Goal: Task Accomplishment & Management: Use online tool/utility

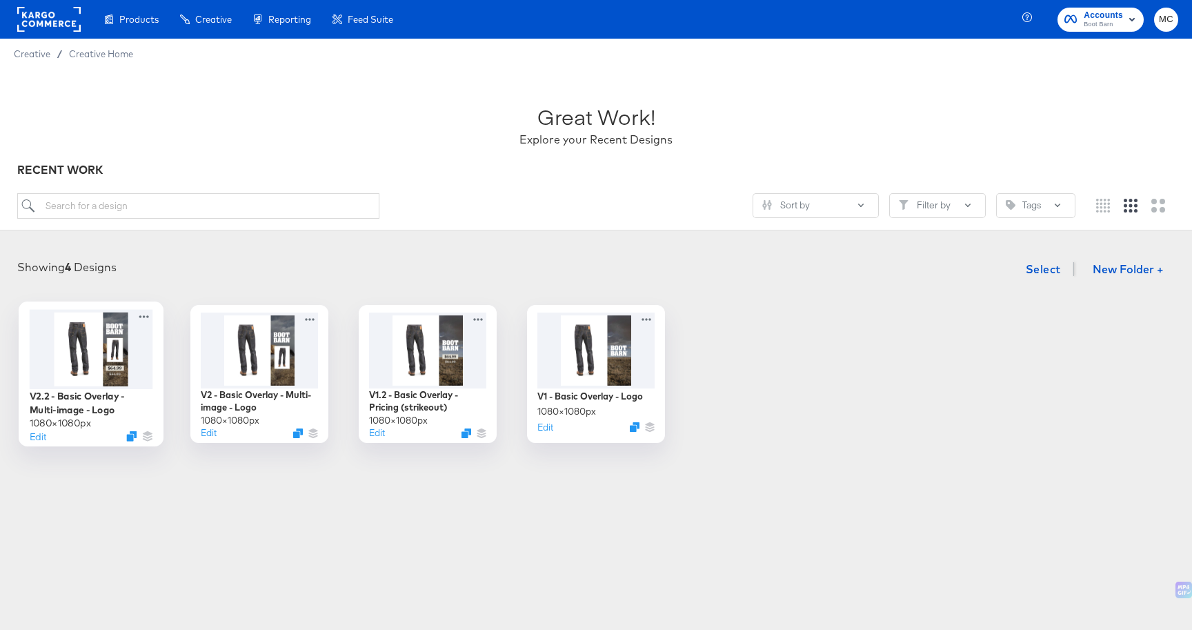
click at [114, 362] on div at bounding box center [91, 348] width 123 height 79
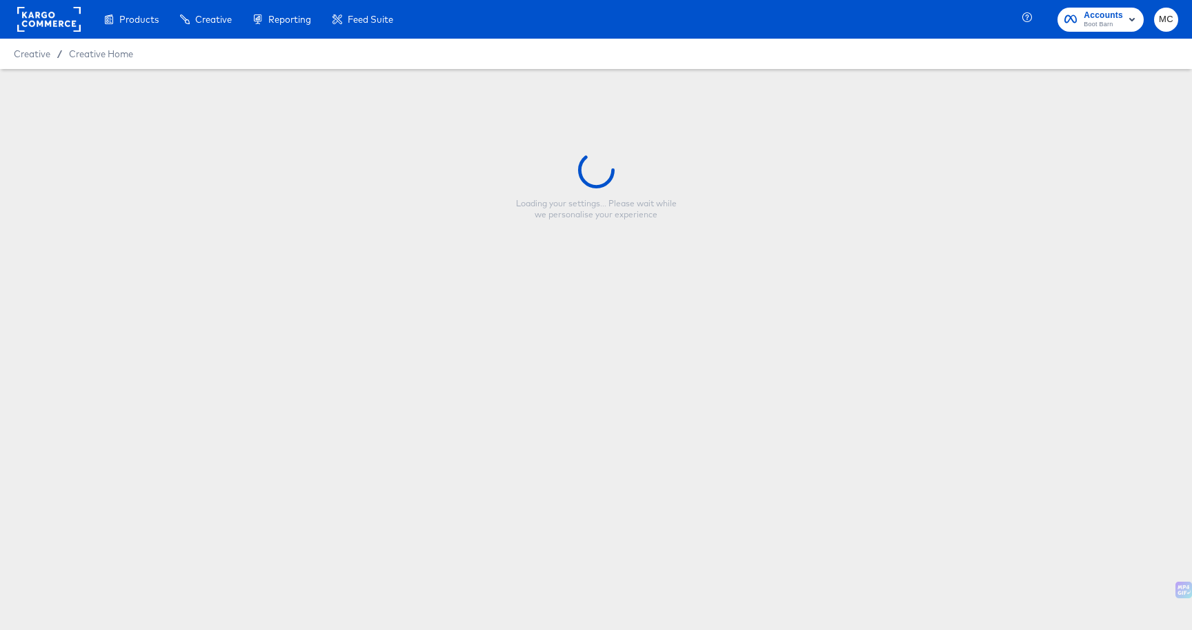
type input "V2.2 - Basic Overlay - Multi-image - Logo"
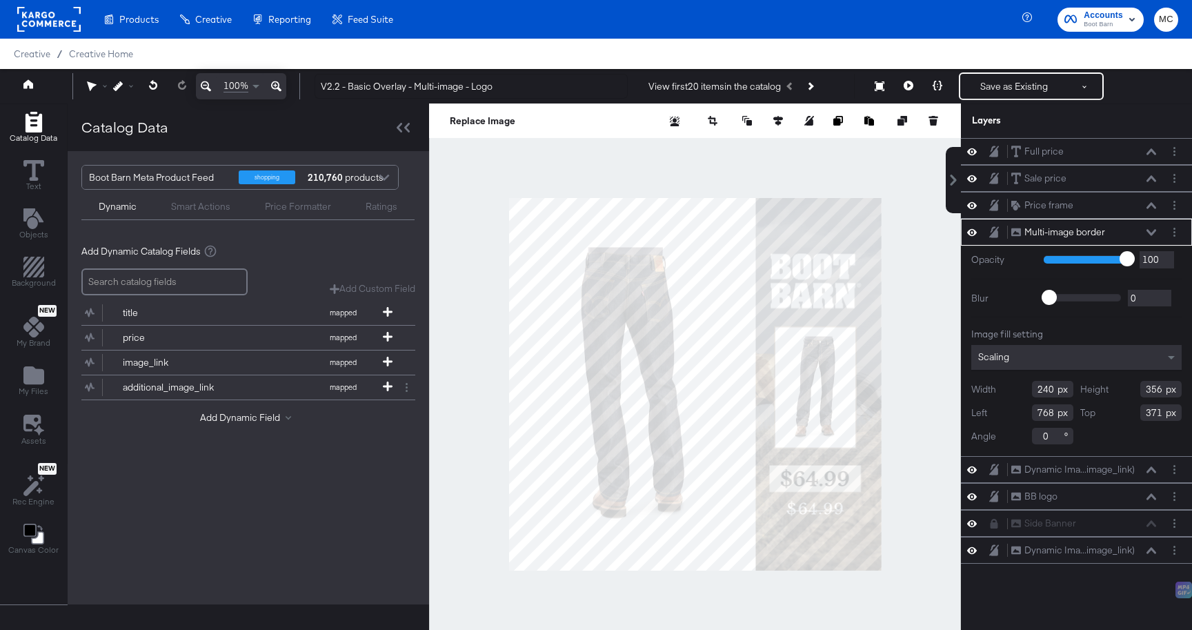
scroll to position [14, 0]
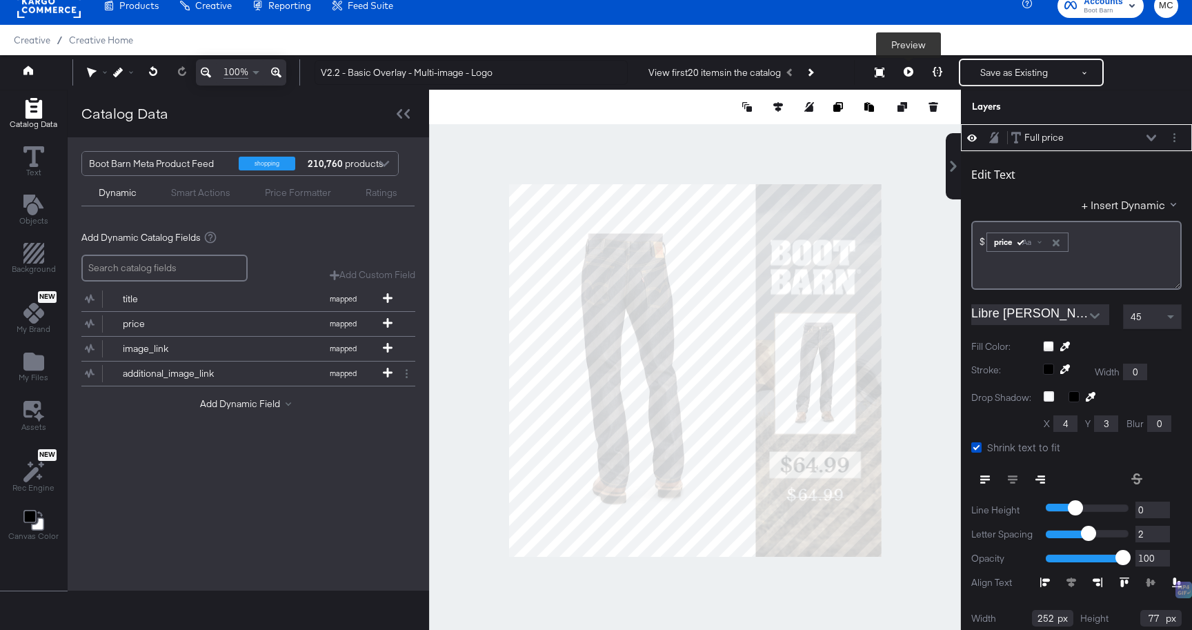
click at [910, 72] on icon at bounding box center [908, 72] width 10 height 10
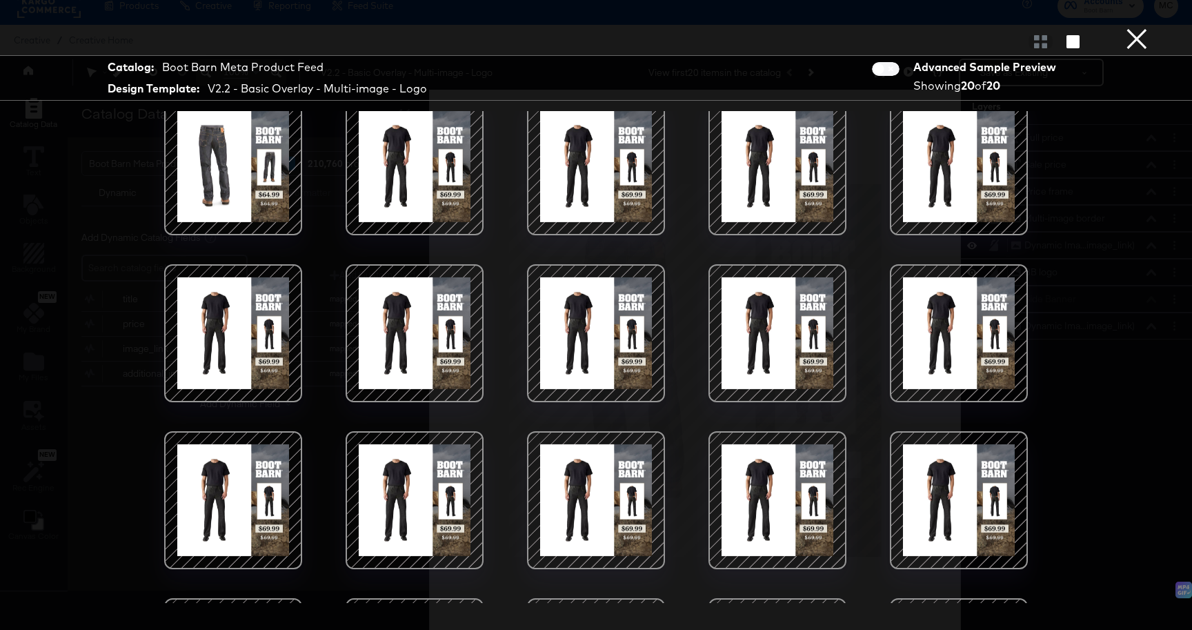
click at [1132, 28] on button "×" at bounding box center [1137, 14] width 28 height 28
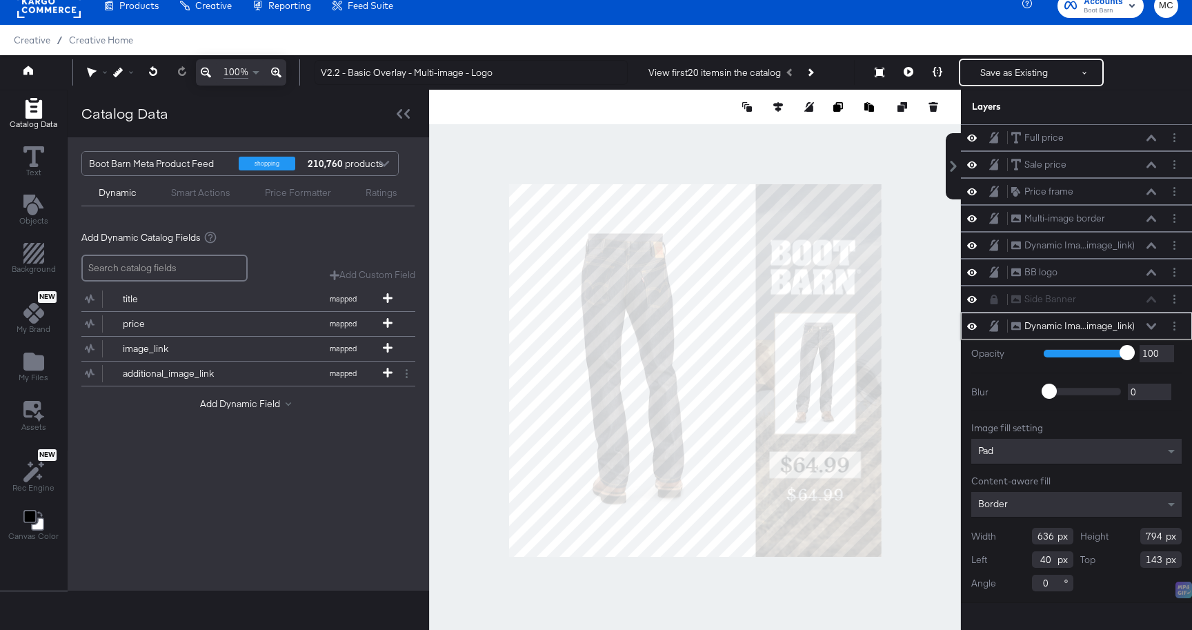
click at [1147, 321] on div "Dynamic Ima...image_link) Dynamic Image (image_link)" at bounding box center [1083, 326] width 146 height 14
click at [998, 71] on button "Save as Existing" at bounding box center [1014, 72] width 108 height 25
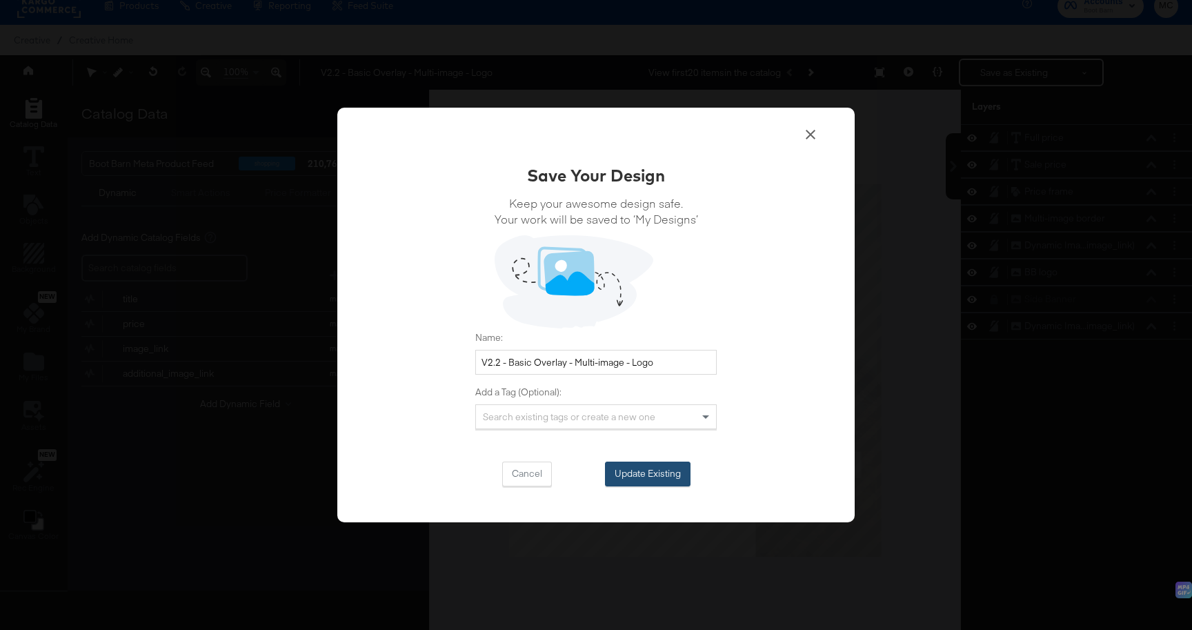
click at [641, 474] on button "Update Existing" at bounding box center [648, 473] width 86 height 25
